Goal: Use online tool/utility: Utilize a website feature to perform a specific function

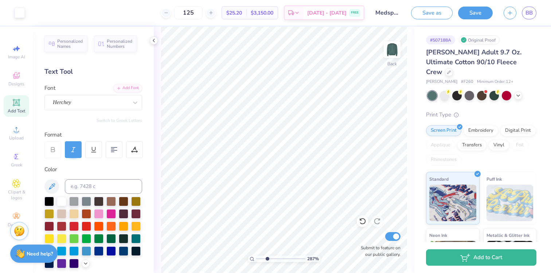
drag, startPoint x: 258, startPoint y: 259, endPoint x: 267, endPoint y: 258, distance: 8.5
type input "2.86"
click at [267, 258] on input "range" at bounding box center [280, 258] width 49 height 7
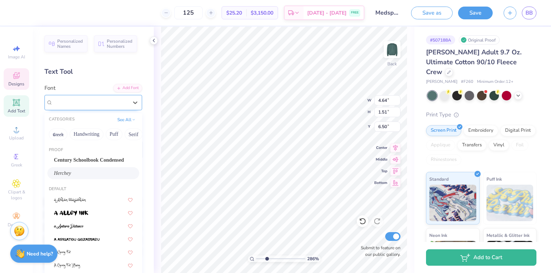
click at [82, 98] on div "Herchey" at bounding box center [90, 102] width 77 height 11
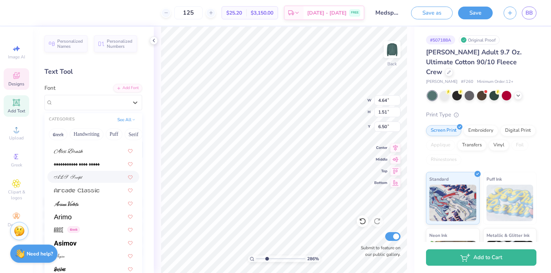
scroll to position [218, 0]
click at [83, 176] on div at bounding box center [93, 178] width 79 height 8
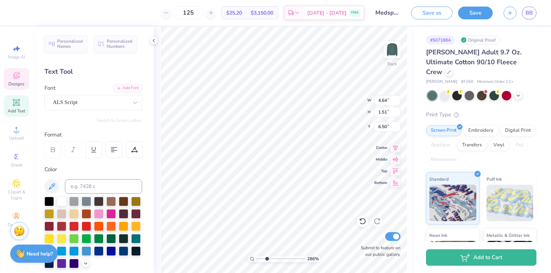
type input "4.78"
type input "1.61"
type input "6.45"
click at [82, 104] on div "ALS Script" at bounding box center [90, 102] width 77 height 11
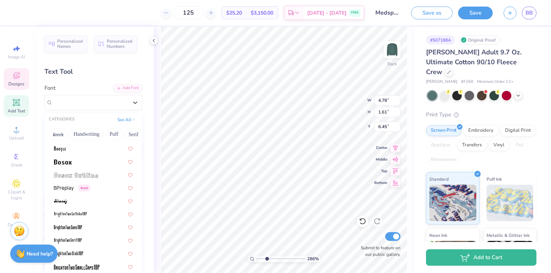
scroll to position [526, 0]
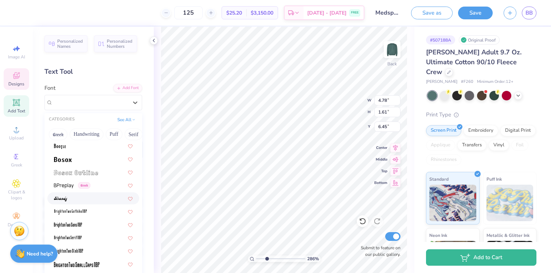
click at [90, 201] on div at bounding box center [93, 198] width 79 height 8
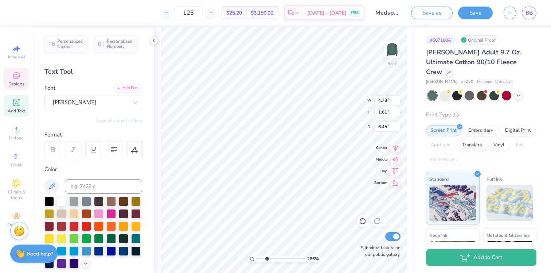
type input "4.17"
type input "1.38"
type input "6.57"
click at [68, 100] on div "[PERSON_NAME]" at bounding box center [90, 102] width 77 height 11
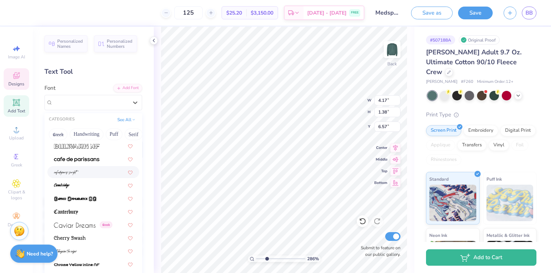
scroll to position [769, 0]
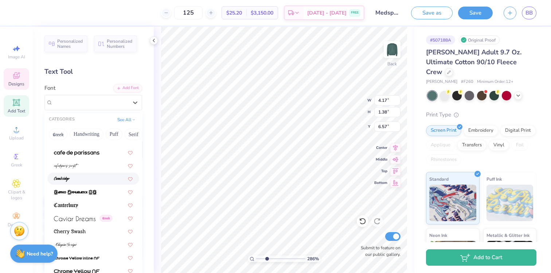
click at [71, 180] on div at bounding box center [93, 179] width 79 height 8
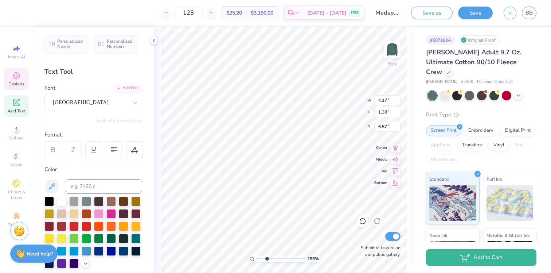
type input "4.54"
type input "1.95"
type input "6.28"
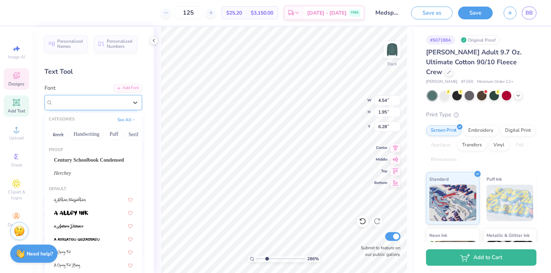
click at [66, 109] on div "[GEOGRAPHIC_DATA]" at bounding box center [93, 102] width 98 height 15
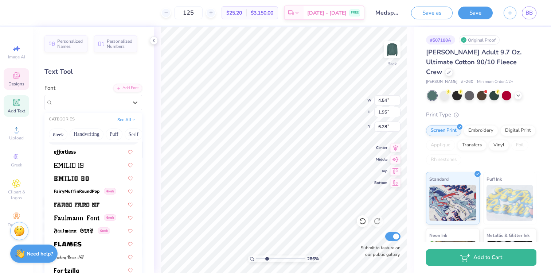
scroll to position [1522, 0]
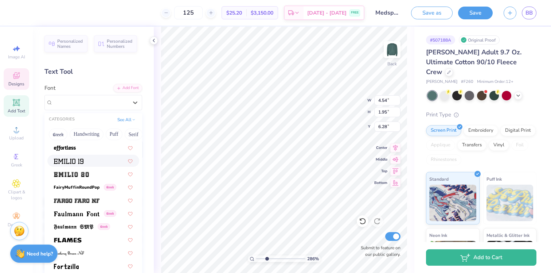
click at [84, 163] on div at bounding box center [93, 161] width 79 height 8
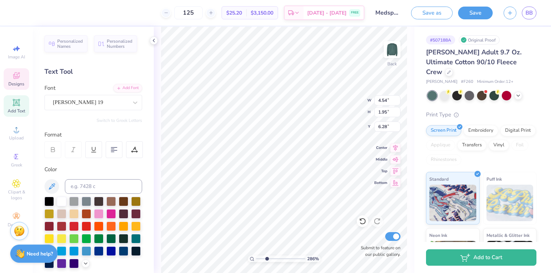
type input "8.19"
type input "1.53"
type input "6.50"
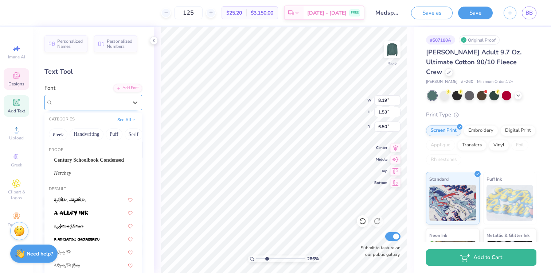
click at [80, 105] on div "[PERSON_NAME] 19" at bounding box center [90, 102] width 77 height 11
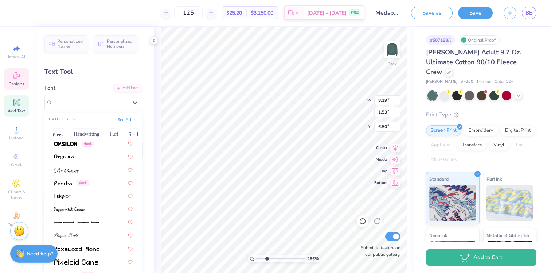
scroll to position [3002, 0]
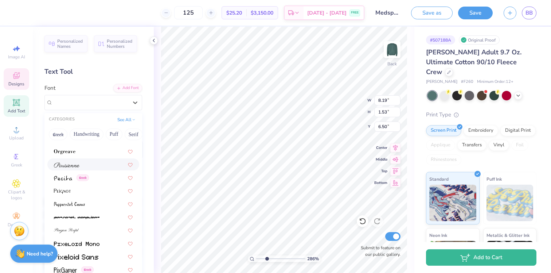
click at [71, 170] on div at bounding box center [93, 164] width 92 height 12
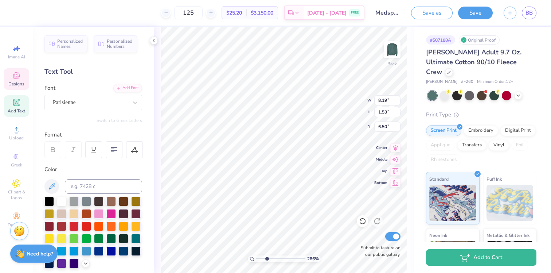
type input "5.31"
type input "1.72"
type input "6.40"
click at [68, 106] on div at bounding box center [90, 102] width 75 height 10
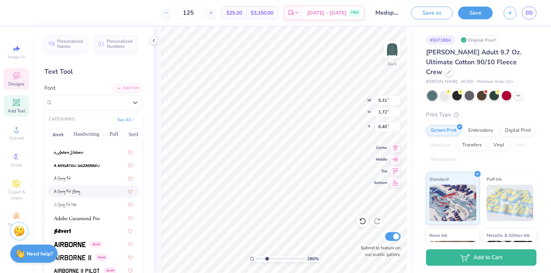
scroll to position [160, 0]
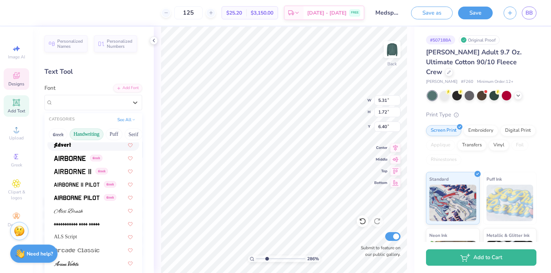
click at [90, 136] on button "Handwriting" at bounding box center [87, 134] width 34 height 12
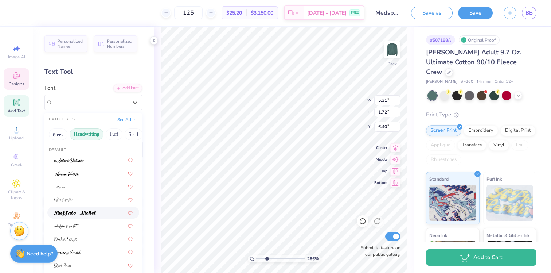
scroll to position [5, 0]
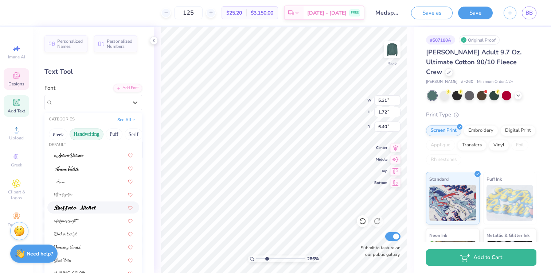
click at [90, 206] on img at bounding box center [75, 207] width 42 height 5
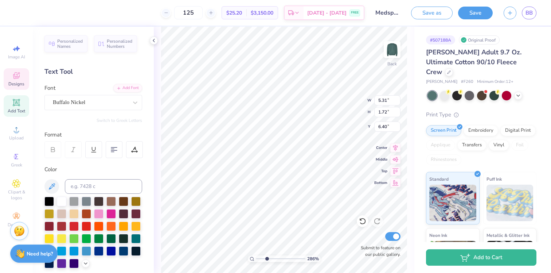
type input "5.34"
type input "1.27"
type input "6.63"
click at [76, 105] on div "Buffalo Nickel" at bounding box center [90, 102] width 77 height 11
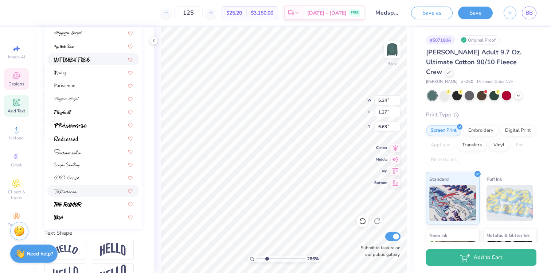
scroll to position [151, 0]
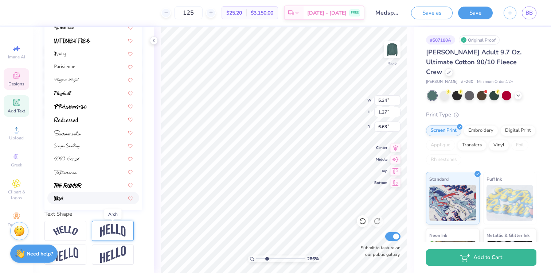
click at [111, 233] on img at bounding box center [113, 231] width 26 height 14
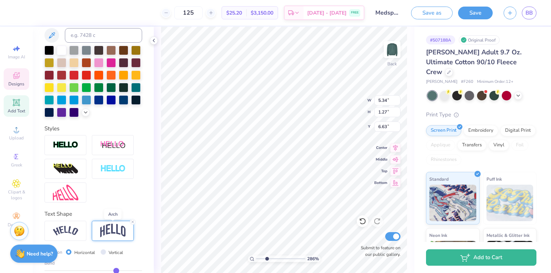
type input "2.09"
type input "6.21"
click at [79, 226] on div at bounding box center [65, 231] width 42 height 20
type input "6.02"
type input "1.82"
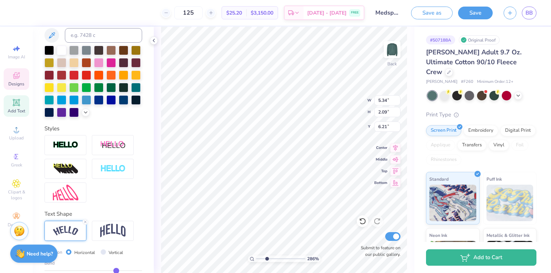
type input "6.35"
click at [79, 226] on div at bounding box center [65, 231] width 42 height 20
click at [84, 221] on icon at bounding box center [85, 222] width 4 height 4
type input "5.34"
type input "1.27"
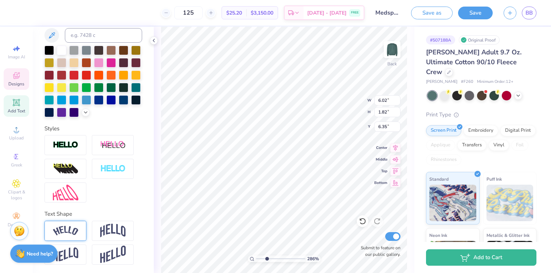
type input "6.63"
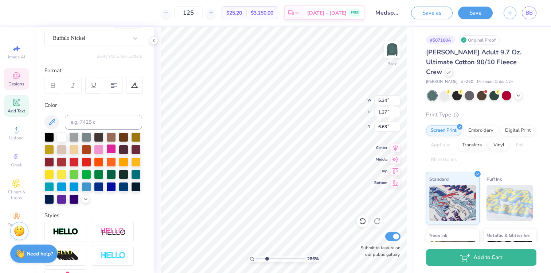
scroll to position [0, 0]
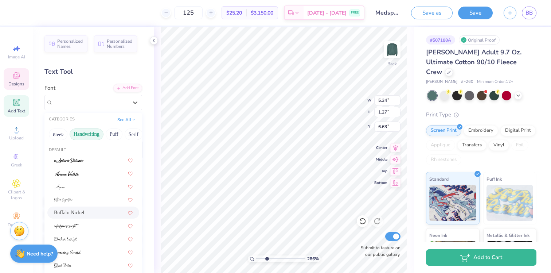
click at [110, 101] on div "Buffalo Nickel" at bounding box center [90, 102] width 77 height 11
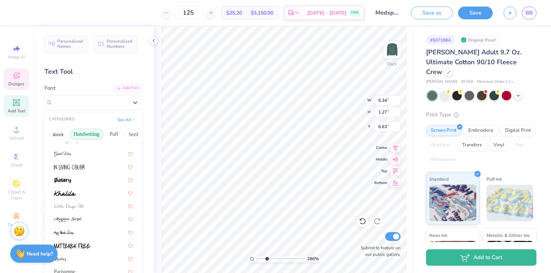
scroll to position [166, 0]
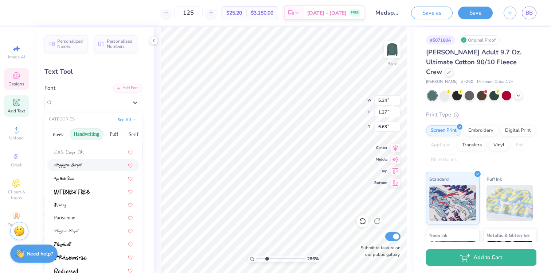
click at [97, 167] on div at bounding box center [93, 165] width 79 height 8
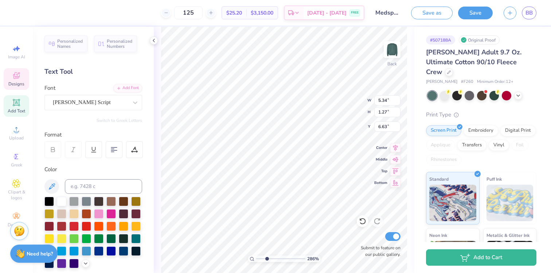
type input "6.98"
type input "1.96"
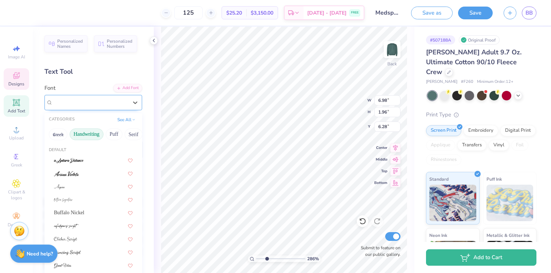
click at [88, 103] on div "[PERSON_NAME] Script" at bounding box center [90, 102] width 77 height 11
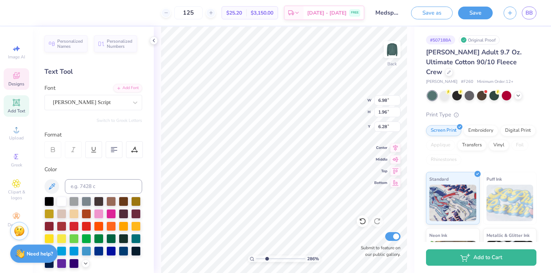
type input "6.52"
type input "8.73"
type input "1.45"
type input "0.69"
type input "8.75"
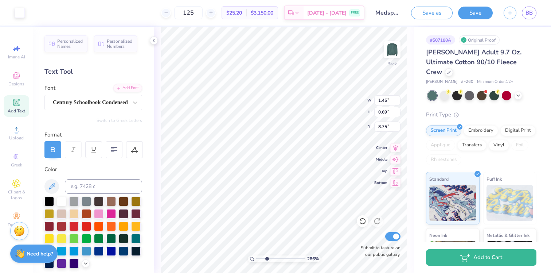
type input "1.67"
type input "1.07"
type input "8.38"
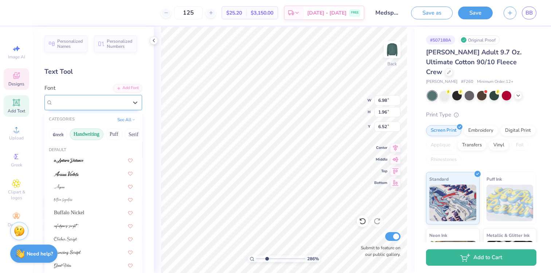
click at [85, 107] on div "[PERSON_NAME] Script" at bounding box center [90, 102] width 77 height 11
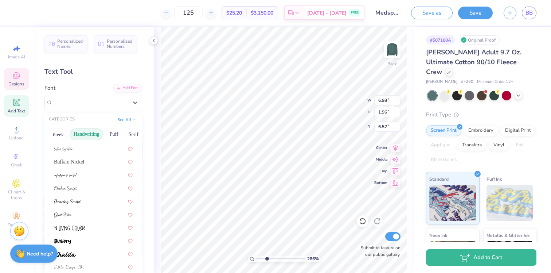
scroll to position [54, 0]
click at [75, 210] on div at bounding box center [93, 212] width 79 height 8
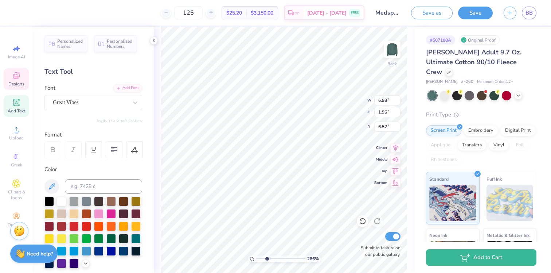
type input "4.90"
type input "1.80"
type input "6.60"
click at [83, 115] on div "Personalized Names Personalized Numbers Text Tool Add Font Font Great Vibes Swi…" at bounding box center [93, 150] width 121 height 246
click at [83, 104] on div "Great Vibes" at bounding box center [90, 102] width 77 height 11
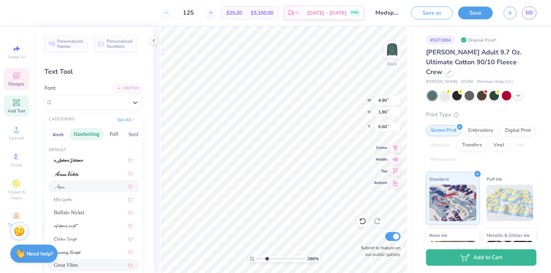
scroll to position [140, 0]
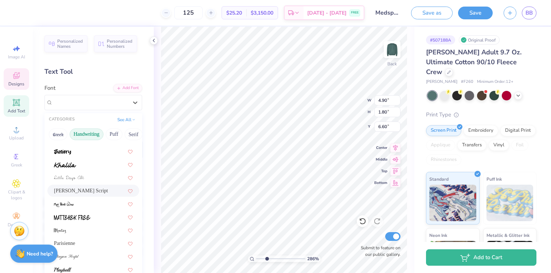
click at [87, 191] on span "[PERSON_NAME] Script" at bounding box center [81, 191] width 54 height 8
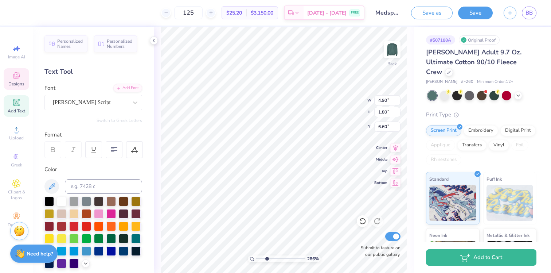
type input "6.98"
type input "1.96"
type input "6.52"
click at [84, 106] on div "[PERSON_NAME] Script" at bounding box center [90, 102] width 77 height 11
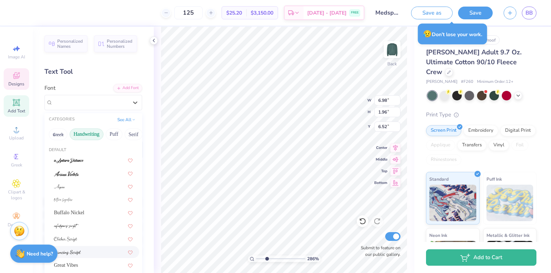
scroll to position [166, 0]
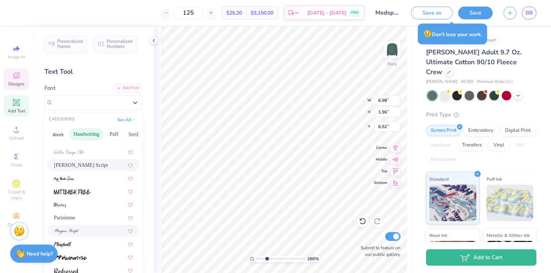
click at [92, 231] on div at bounding box center [93, 231] width 79 height 8
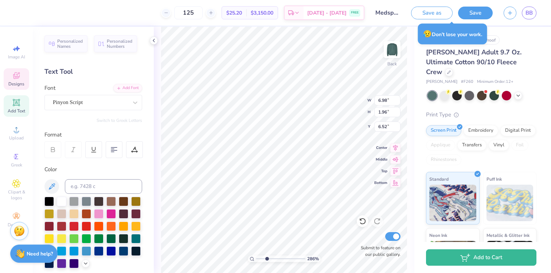
type input "4.87"
type input "1.87"
type input "6.56"
click at [90, 105] on div "Pinyon Script" at bounding box center [90, 102] width 77 height 11
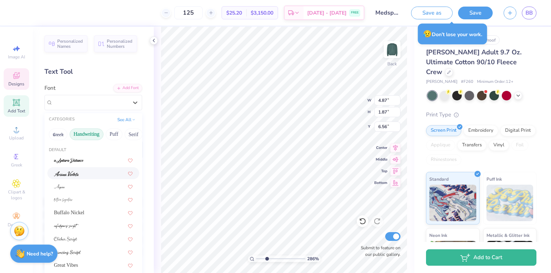
click at [86, 175] on div at bounding box center [93, 173] width 79 height 8
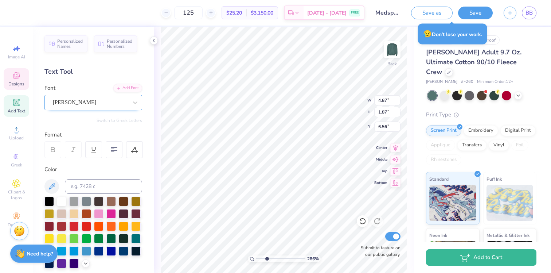
type input "3.31"
type input "1.55"
type input "6.73"
click at [91, 93] on div "Font [PERSON_NAME]" at bounding box center [93, 97] width 98 height 26
click at [91, 98] on div "[PERSON_NAME]" at bounding box center [90, 102] width 77 height 11
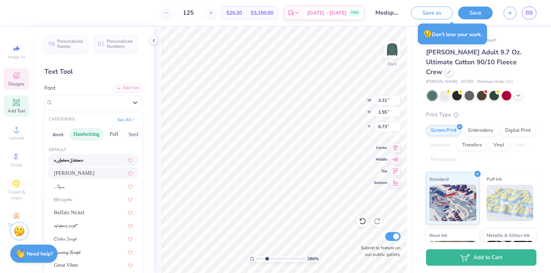
click at [91, 164] on div at bounding box center [93, 160] width 92 height 12
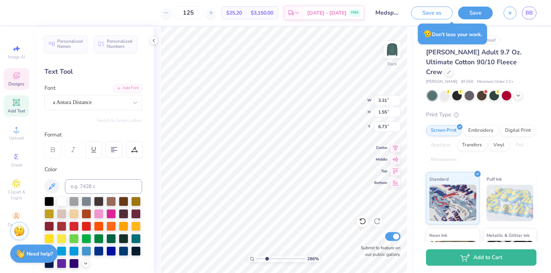
type input "4.42"
type input "1.51"
type input "6.74"
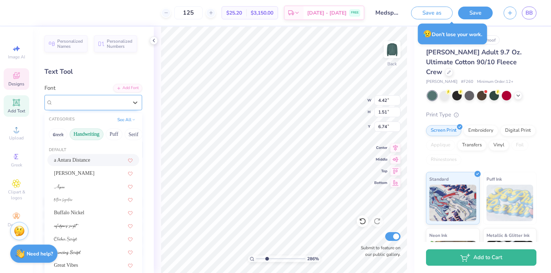
click at [91, 98] on div at bounding box center [90, 102] width 75 height 10
click at [66, 132] on button "Calligraphy" at bounding box center [63, 134] width 32 height 12
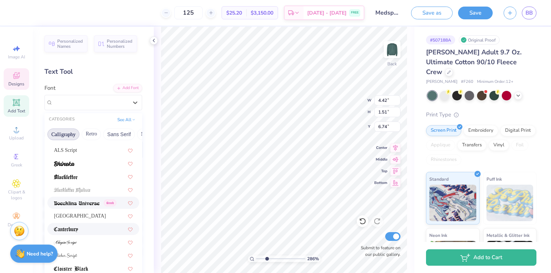
scroll to position [37, 0]
click at [88, 240] on div at bounding box center [93, 241] width 79 height 8
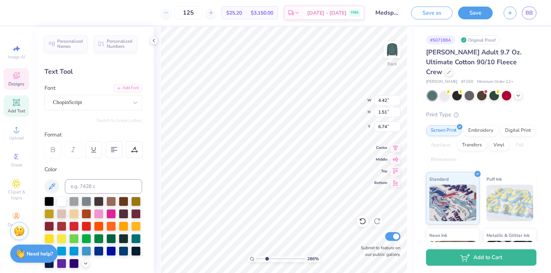
type input "4.88"
type input "1.71"
type input "6.65"
type input "5.47"
type input "1.91"
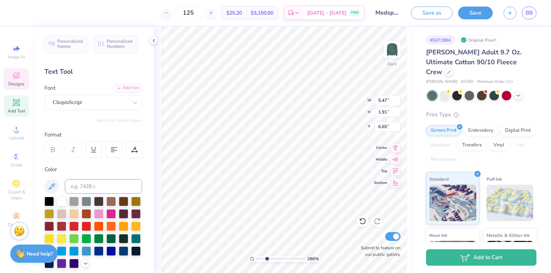
type input "6.59"
drag, startPoint x: 267, startPoint y: 259, endPoint x: 256, endPoint y: 258, distance: 10.9
type input "1"
click at [256, 258] on input "range" at bounding box center [280, 258] width 49 height 7
type input "5.99"
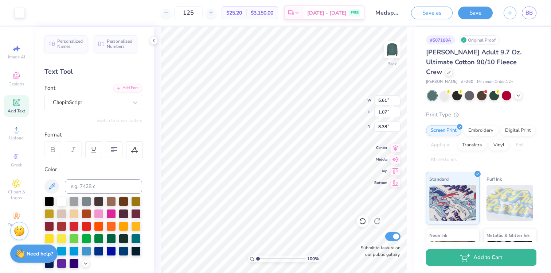
type input "7.90"
drag, startPoint x: 260, startPoint y: 258, endPoint x: 267, endPoint y: 257, distance: 7.4
type input "2.97"
click at [267, 257] on input "range" at bounding box center [280, 258] width 49 height 7
type input "1.45"
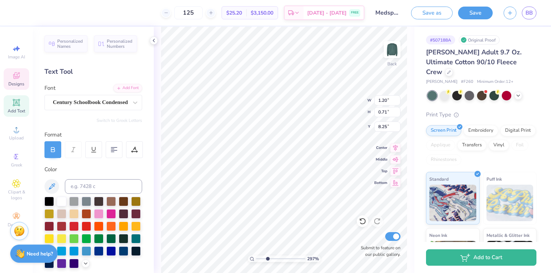
type input "0.69"
type input "8.27"
type input "5.98"
type input "2.09"
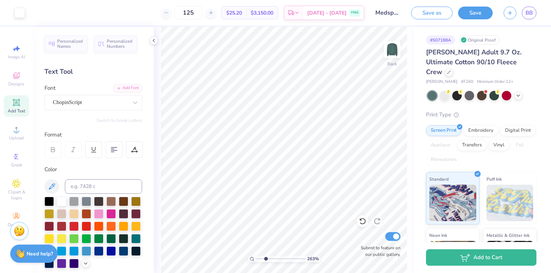
type input "2.63"
click at [266, 256] on input "range" at bounding box center [280, 258] width 49 height 7
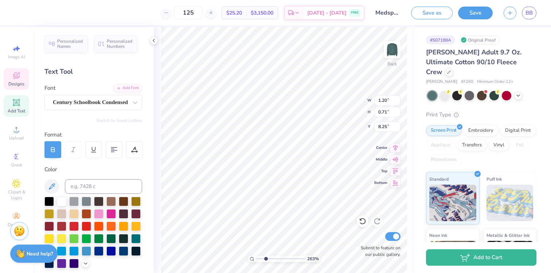
type input "8.08"
type input "1.67"
type input "1.07"
type input "7.74"
type input "1.45"
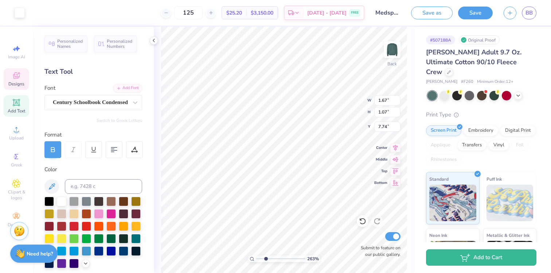
type input "0.69"
type input "8.08"
type input "5.67"
type input "1.98"
type input "5.98"
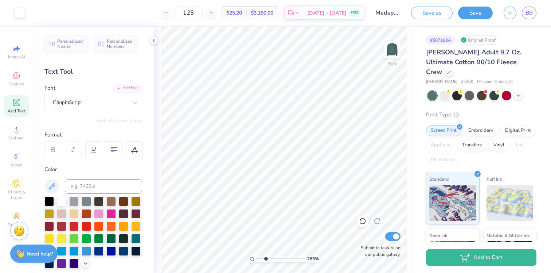
click at [265, 261] on div "263 %" at bounding box center [284, 258] width 73 height 7
drag, startPoint x: 266, startPoint y: 259, endPoint x: 258, endPoint y: 258, distance: 7.3
click at [258, 258] on input "range" at bounding box center [280, 258] width 49 height 7
drag, startPoint x: 259, startPoint y: 257, endPoint x: 267, endPoint y: 256, distance: 8.8
type input "2.95"
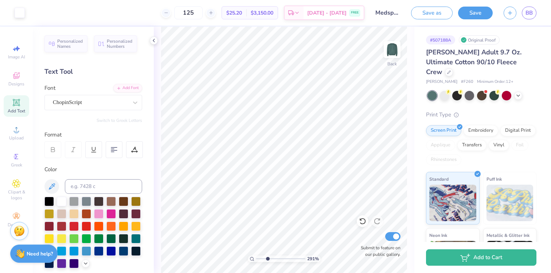
click at [267, 256] on input "range" at bounding box center [280, 258] width 49 height 7
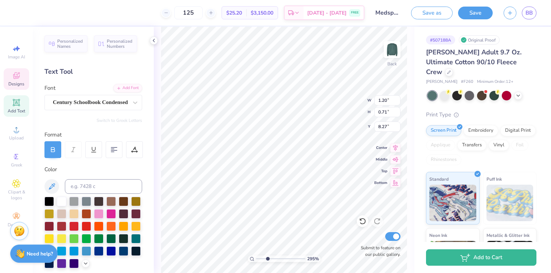
type input "8.06"
type input "1.45"
type input "0.69"
type input "8.08"
type input "1.05"
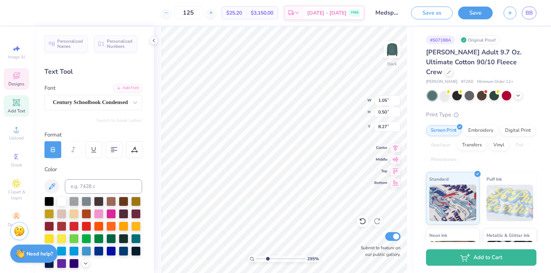
type input "0.50"
type input "8.06"
type input "1.20"
type input "0.71"
type input "0.97"
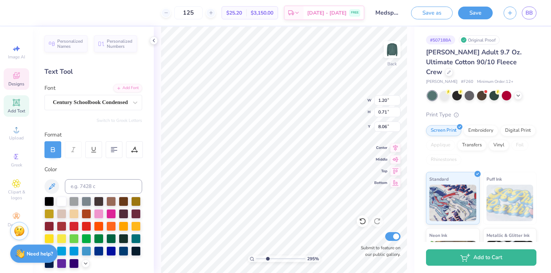
type input "0.58"
type input "7.98"
type input "0.83"
type input "0.49"
type input "8.07"
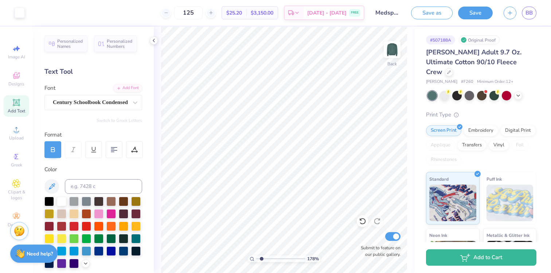
drag, startPoint x: 267, startPoint y: 257, endPoint x: 261, endPoint y: 257, distance: 5.8
click at [261, 257] on input "range" at bounding box center [280, 258] width 49 height 7
click at [153, 43] on icon at bounding box center [154, 41] width 6 height 6
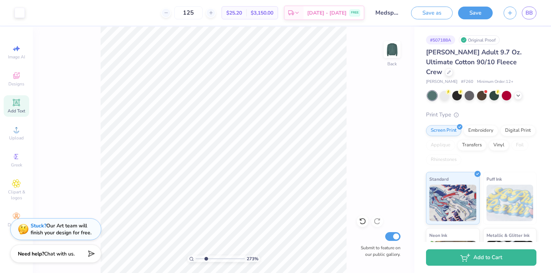
drag, startPoint x: 201, startPoint y: 258, endPoint x: 206, endPoint y: 257, distance: 4.4
type input "2.73"
click at [206, 257] on input "range" at bounding box center [220, 258] width 49 height 7
